Goal: Information Seeking & Learning: Check status

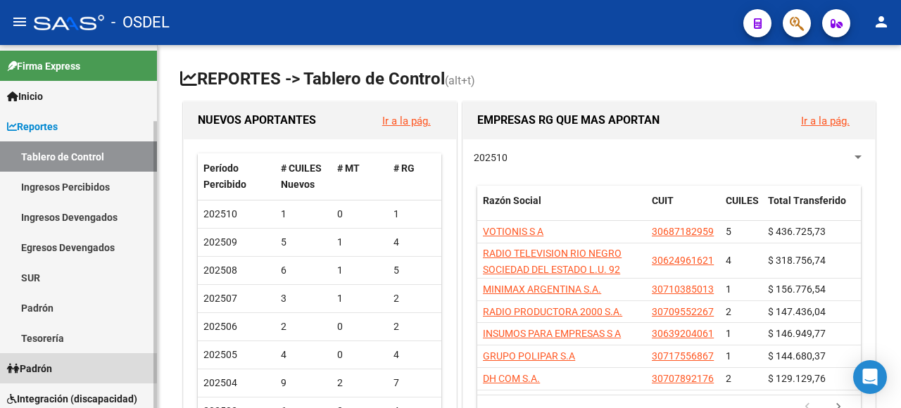
click at [35, 361] on span "Padrón" at bounding box center [29, 368] width 45 height 15
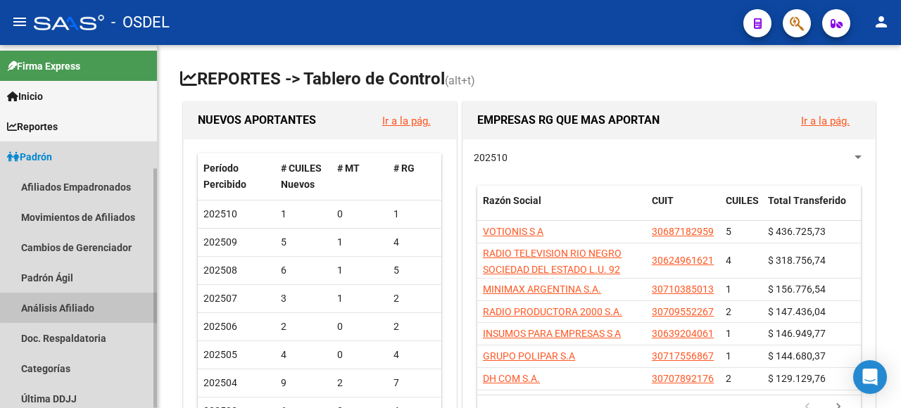
click at [87, 303] on link "Análisis Afiliado" at bounding box center [78, 308] width 157 height 30
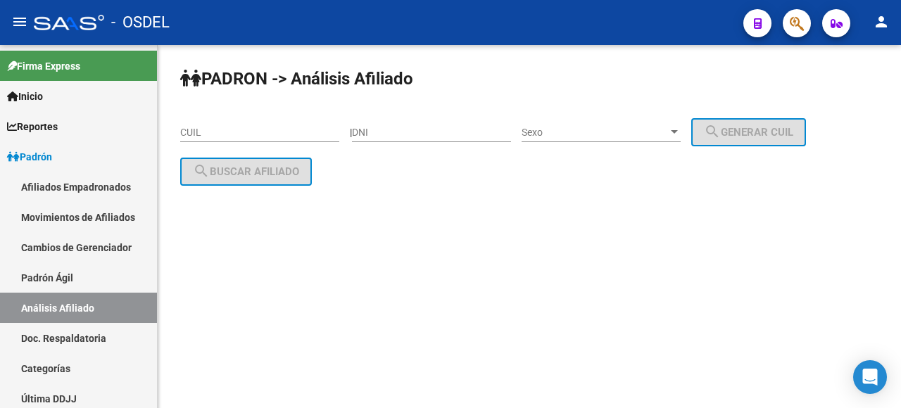
click at [433, 131] on input "DNI" at bounding box center [431, 133] width 159 height 12
type input "70424599"
click at [642, 127] on span "Sexo" at bounding box center [595, 133] width 146 height 12
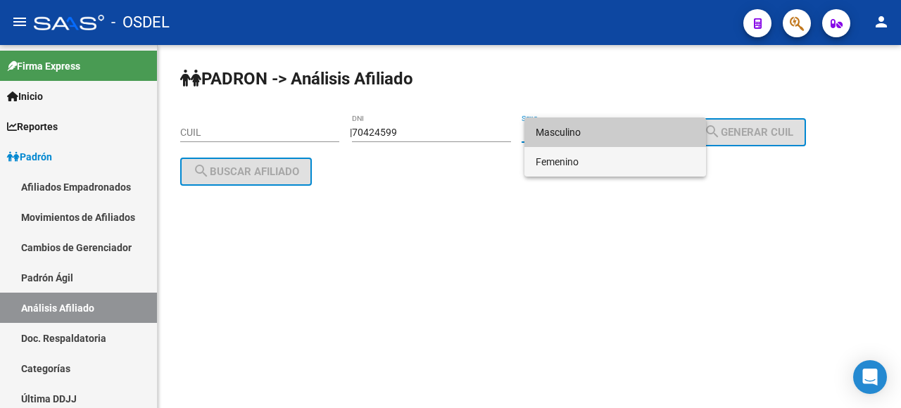
click at [618, 166] on span "Femenino" at bounding box center [615, 162] width 159 height 30
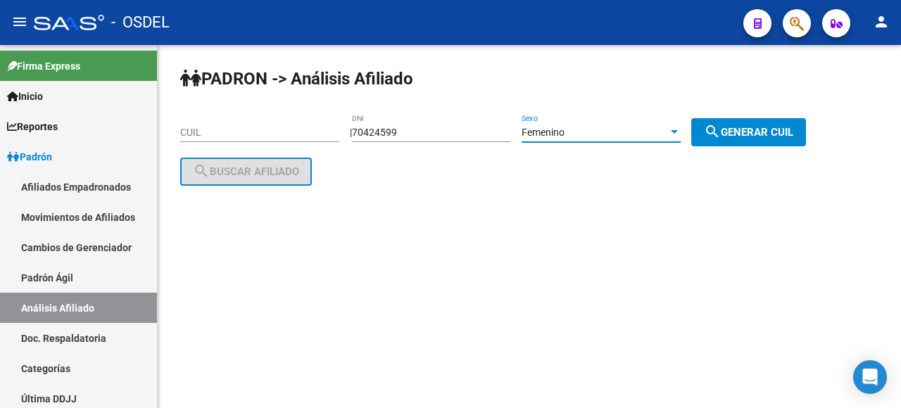
click at [721, 135] on mat-icon "search" at bounding box center [712, 131] width 17 height 17
type input "27-70424599-3"
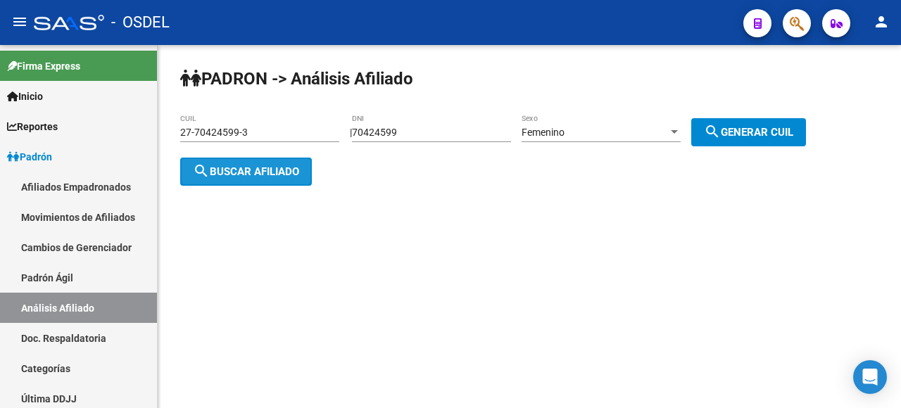
click at [256, 184] on button "search Buscar afiliado" at bounding box center [246, 172] width 132 height 28
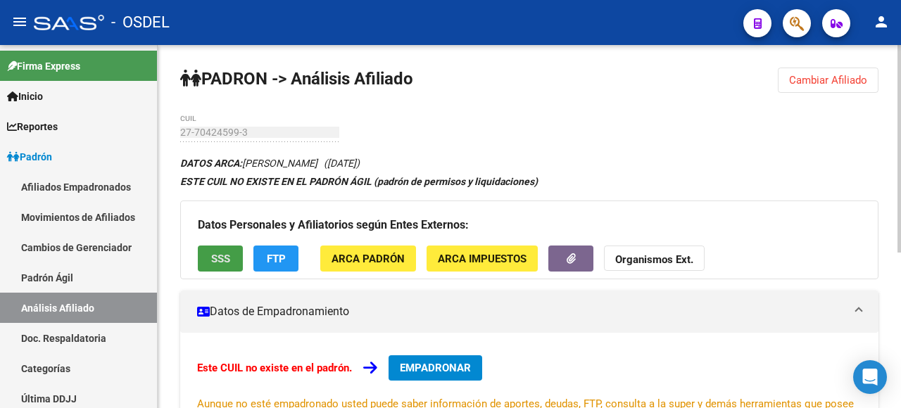
click at [211, 260] on span "SSS" at bounding box center [220, 259] width 19 height 13
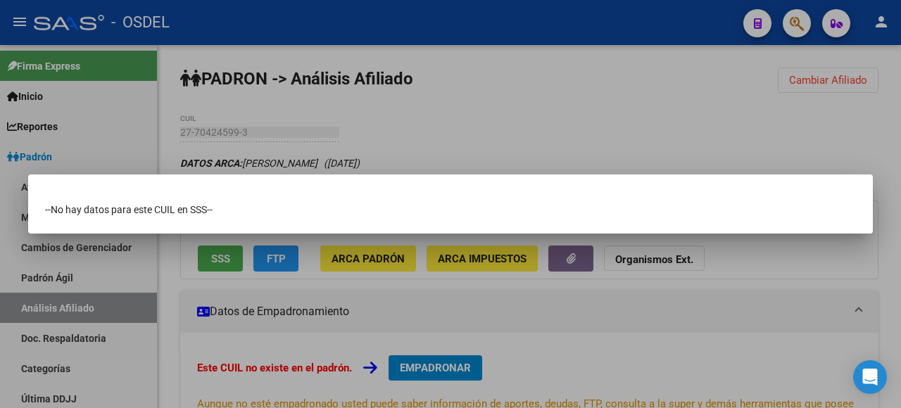
click at [676, 66] on div at bounding box center [450, 204] width 901 height 408
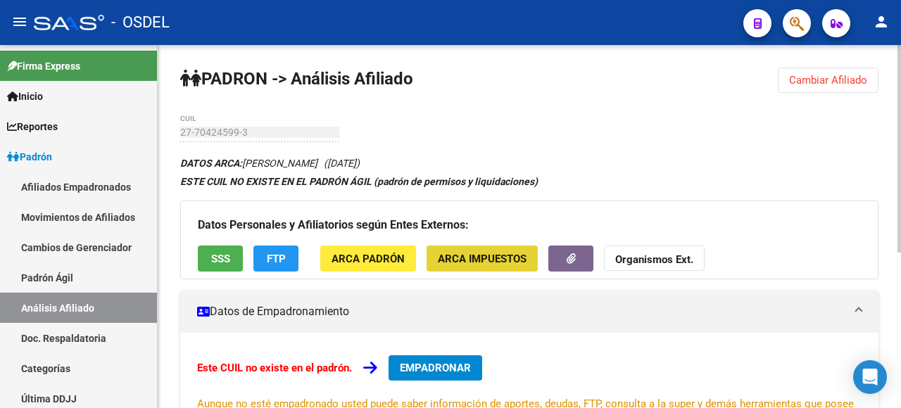
click at [481, 263] on span "ARCA Impuestos" at bounding box center [482, 259] width 89 height 13
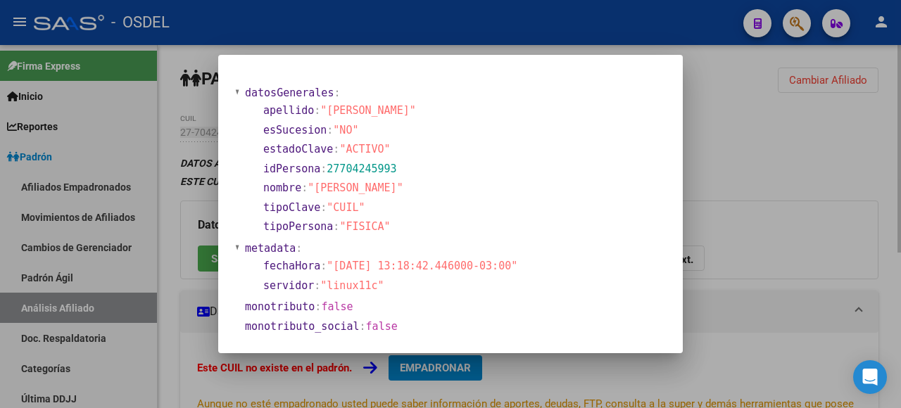
click at [721, 227] on div at bounding box center [450, 204] width 901 height 408
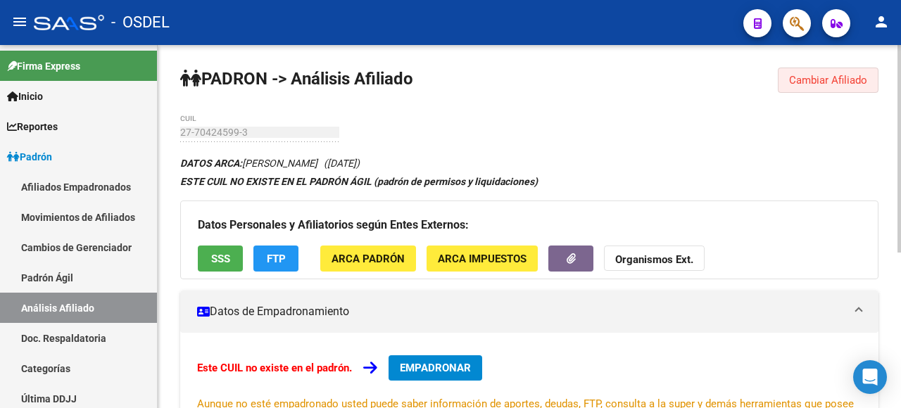
click at [823, 71] on button "Cambiar Afiliado" at bounding box center [828, 80] width 101 height 25
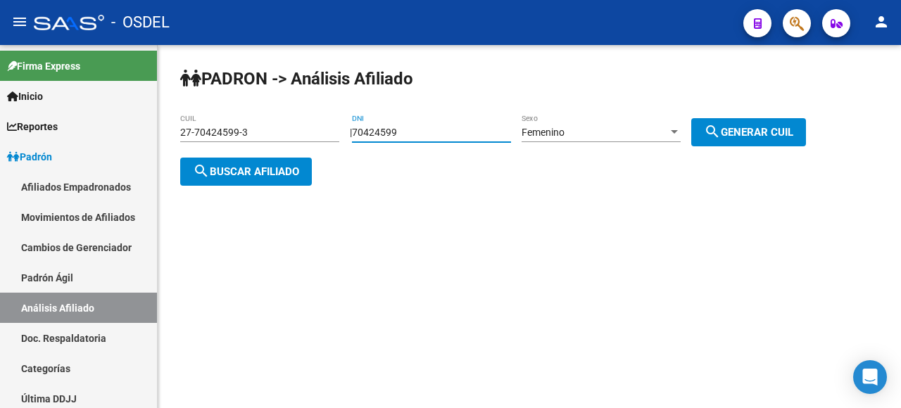
drag, startPoint x: 465, startPoint y: 132, endPoint x: 350, endPoint y: 138, distance: 114.9
click at [350, 138] on div "[PERSON_NAME] -> Análisis Afiliado 27-70424599-3 CUIL | 70424599 DNI Femenino S…" at bounding box center [529, 138] width 743 height 186
paste input "42524536"
type input "42524536"
click at [763, 127] on span "search Generar CUIL" at bounding box center [748, 132] width 89 height 13
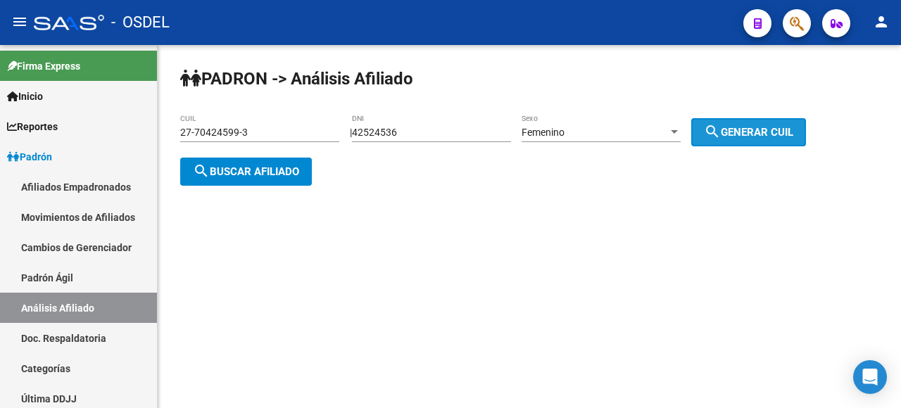
type input "27-42524536-3"
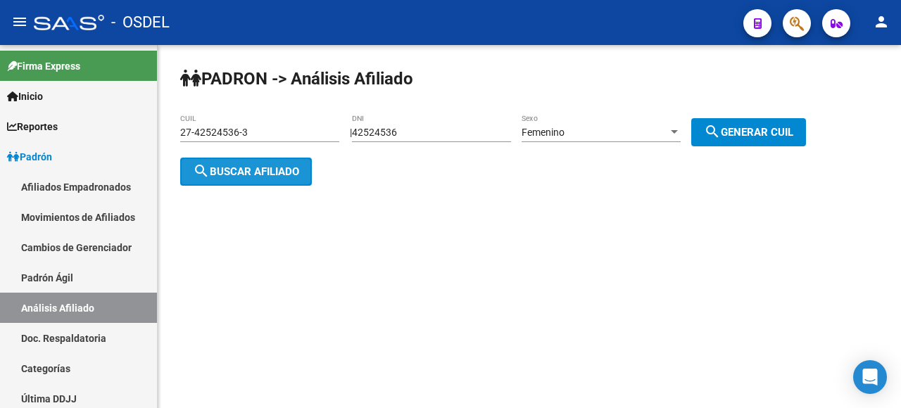
click at [279, 173] on span "search Buscar afiliado" at bounding box center [246, 171] width 106 height 13
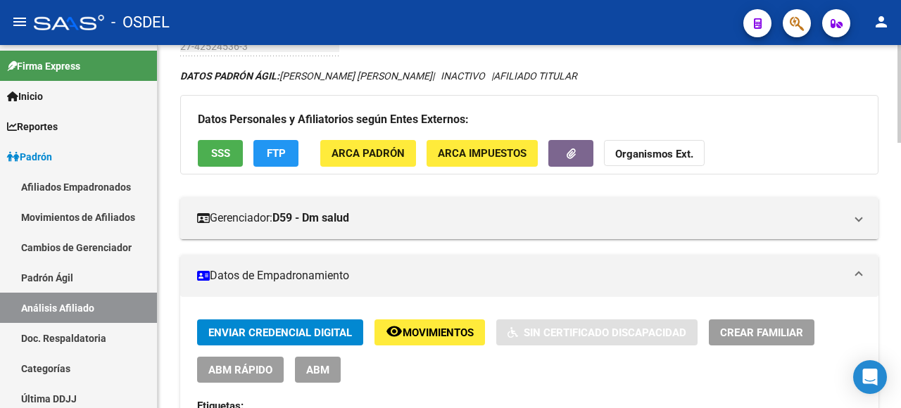
scroll to position [141, 0]
